Goal: Task Accomplishment & Management: Complete application form

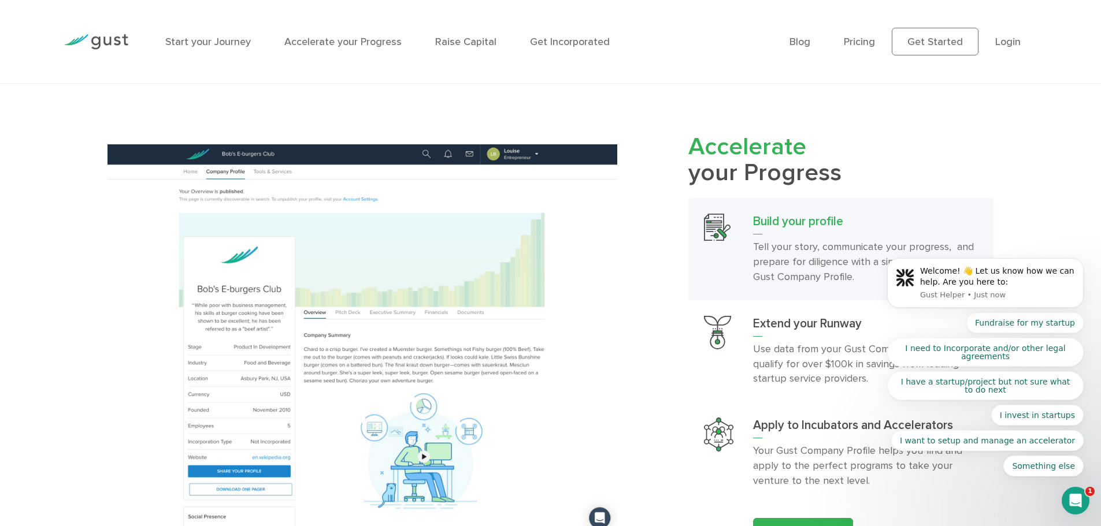
scroll to position [1329, 0]
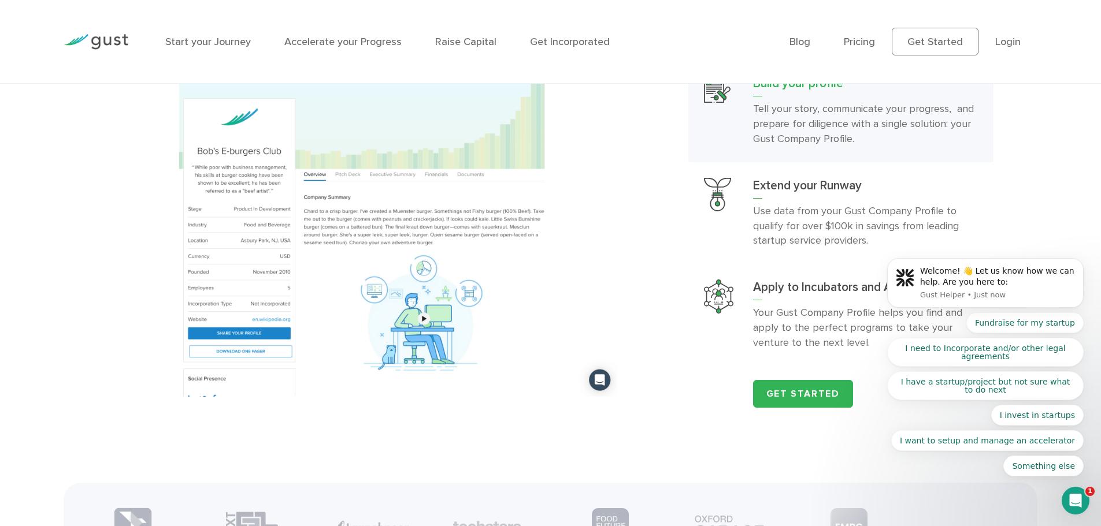
click at [244, 188] on img at bounding box center [361, 201] width 509 height 391
click at [356, 247] on img at bounding box center [361, 201] width 509 height 391
click at [153, 273] on img at bounding box center [361, 201] width 509 height 391
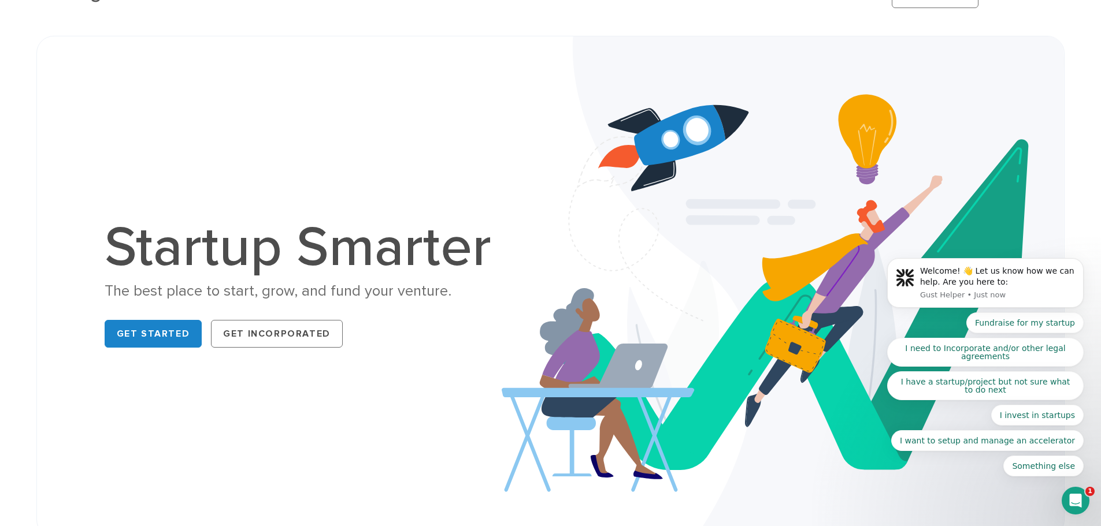
scroll to position [0, 0]
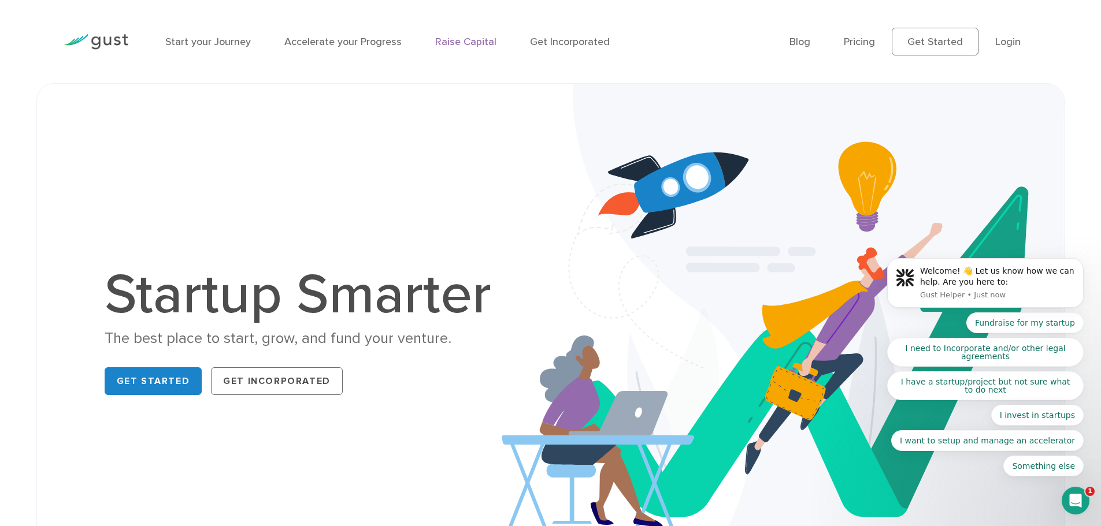
click at [456, 42] on link "Raise Capital" at bounding box center [465, 42] width 61 height 12
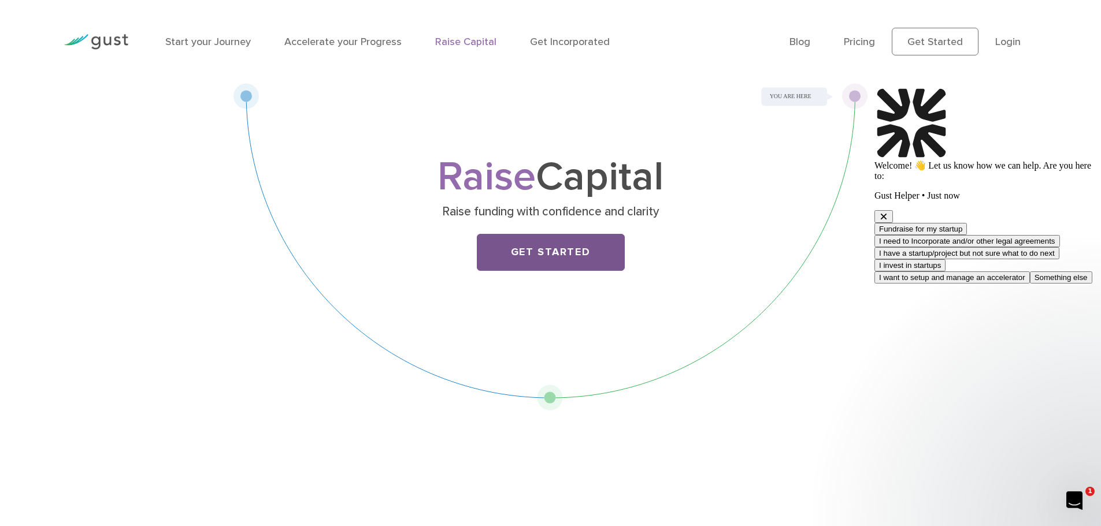
click at [525, 251] on link "Get Started" at bounding box center [551, 252] width 148 height 37
